Goal: Entertainment & Leisure: Consume media (video, audio)

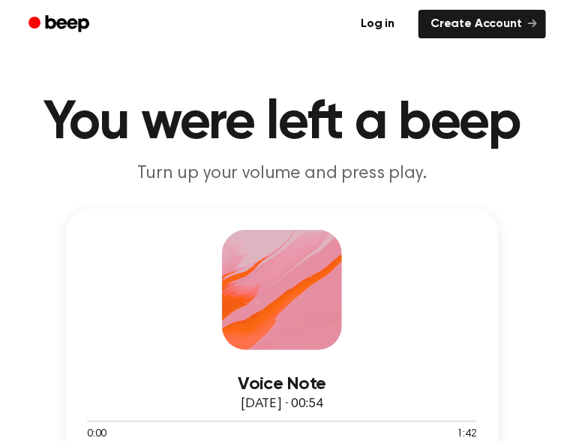
scroll to position [300, 0]
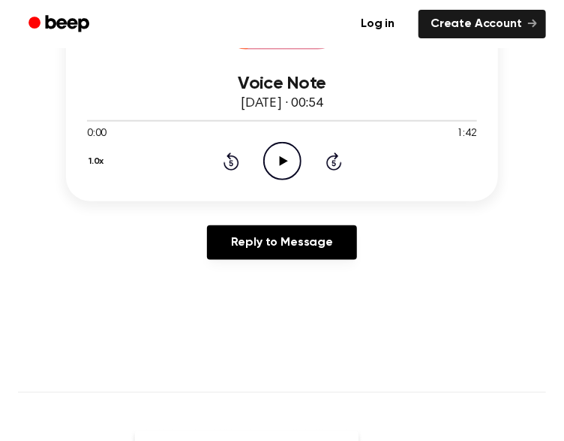
click at [284, 158] on icon "Play Audio" at bounding box center [282, 161] width 38 height 38
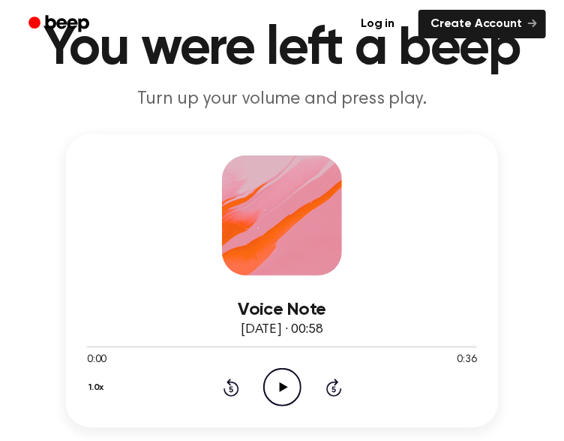
scroll to position [200, 0]
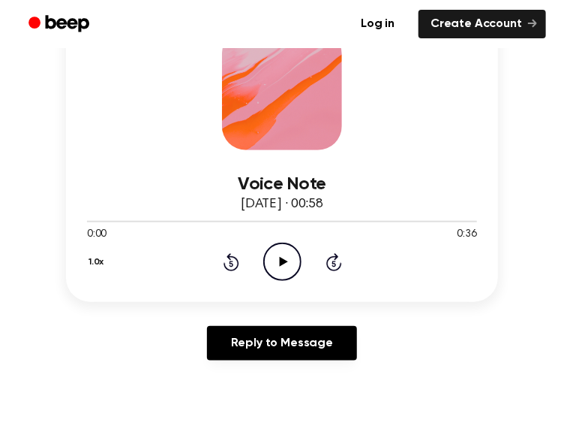
click at [278, 266] on icon "Play Audio" at bounding box center [282, 261] width 38 height 38
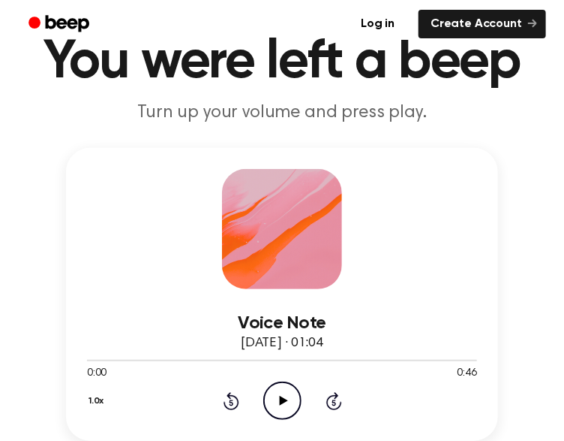
scroll to position [200, 0]
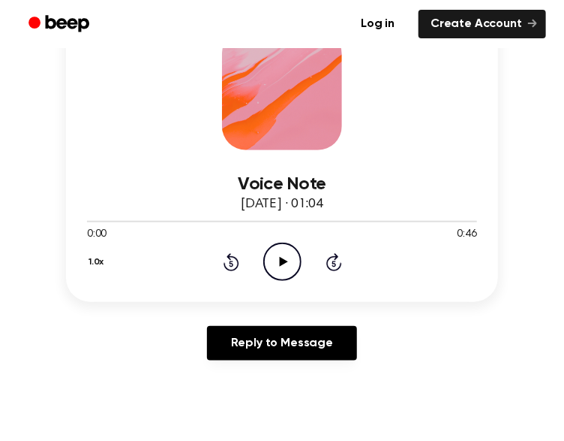
click at [279, 263] on icon at bounding box center [283, 262] width 8 height 10
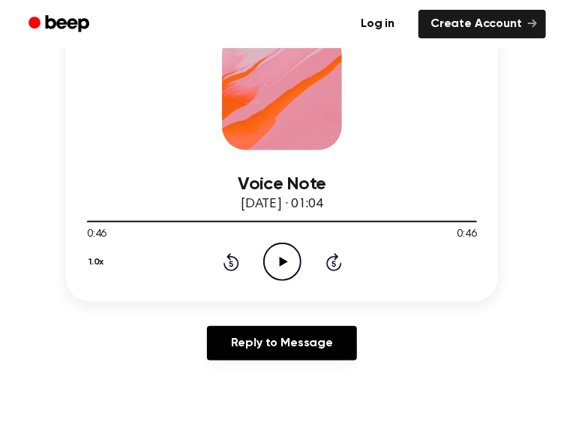
click at [269, 270] on icon "Play Audio" at bounding box center [282, 261] width 38 height 38
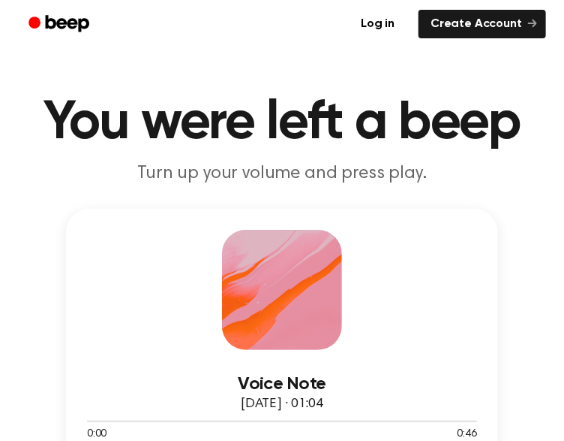
scroll to position [230, 0]
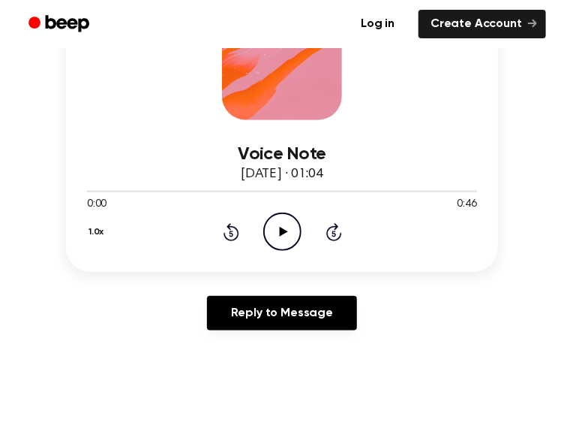
click at [281, 230] on icon at bounding box center [283, 232] width 8 height 10
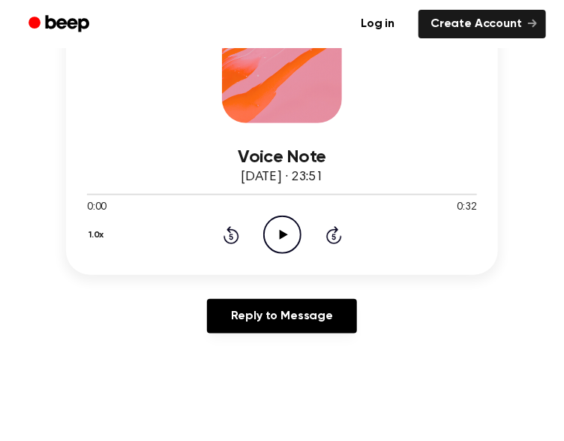
scroll to position [228, 0]
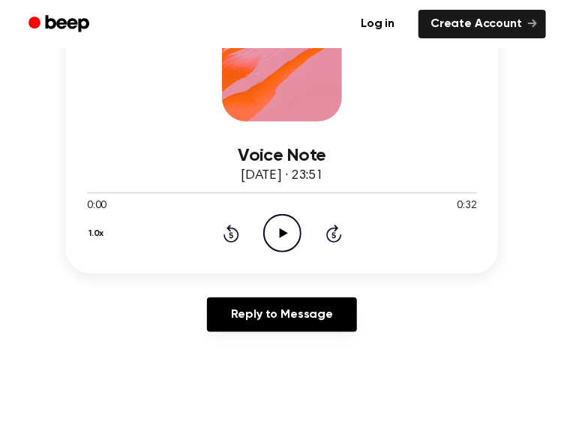
click at [283, 243] on icon "Play Audio" at bounding box center [282, 233] width 38 height 38
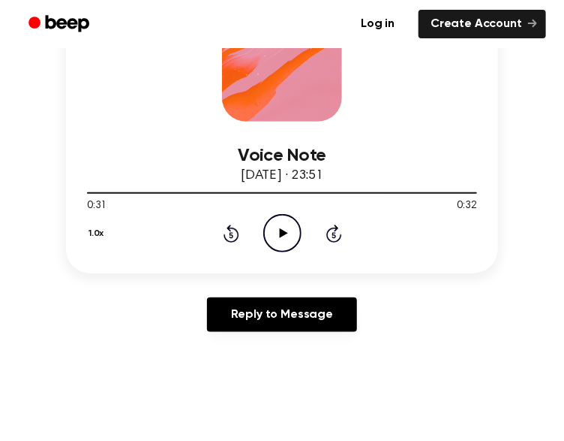
click at [290, 242] on icon "Play Audio" at bounding box center [282, 233] width 38 height 38
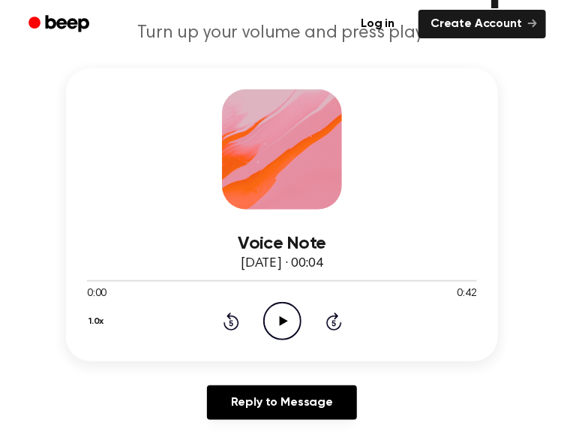
scroll to position [146, 0]
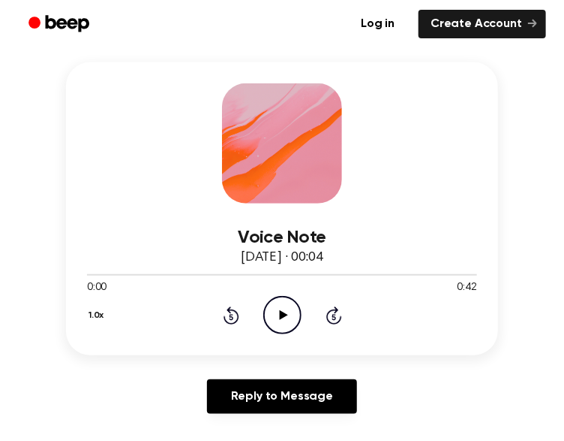
click at [284, 314] on icon at bounding box center [283, 315] width 8 height 10
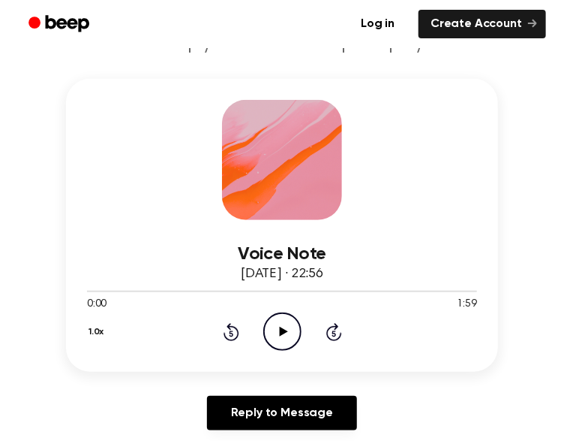
scroll to position [131, 0]
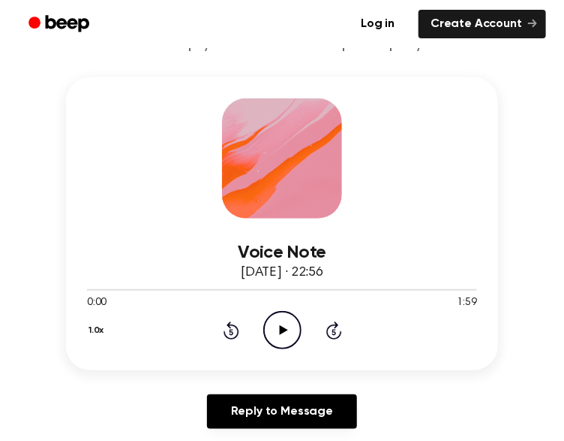
click at [281, 328] on icon at bounding box center [283, 330] width 8 height 10
